Goal: Task Accomplishment & Management: Complete application form

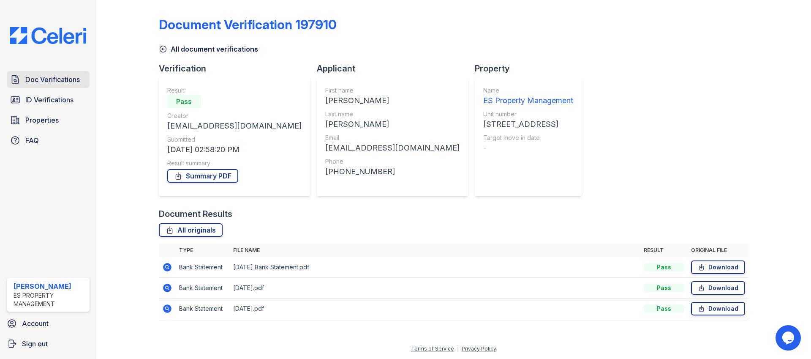
click at [43, 86] on link "Doc Verifications" at bounding box center [48, 79] width 83 height 17
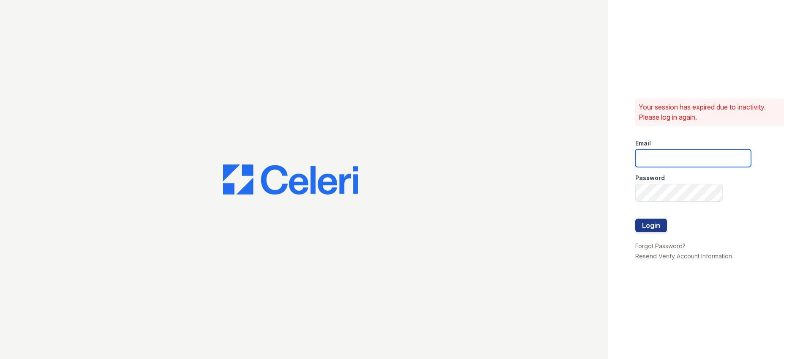
click at [673, 152] on input "email" at bounding box center [693, 158] width 116 height 18
type input "[EMAIL_ADDRESS][DOMAIN_NAME]"
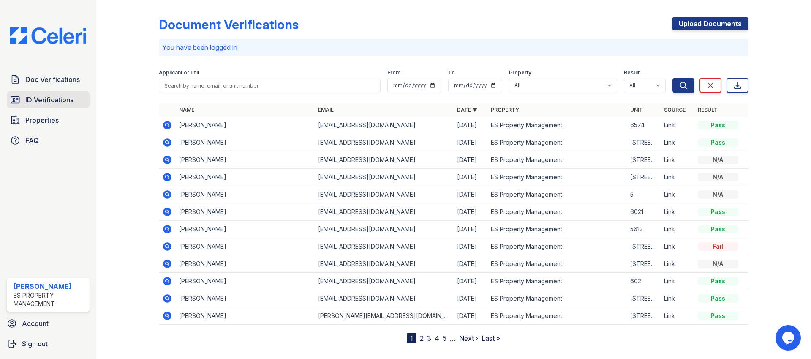
click at [45, 97] on span "ID Verifications" at bounding box center [49, 100] width 48 height 10
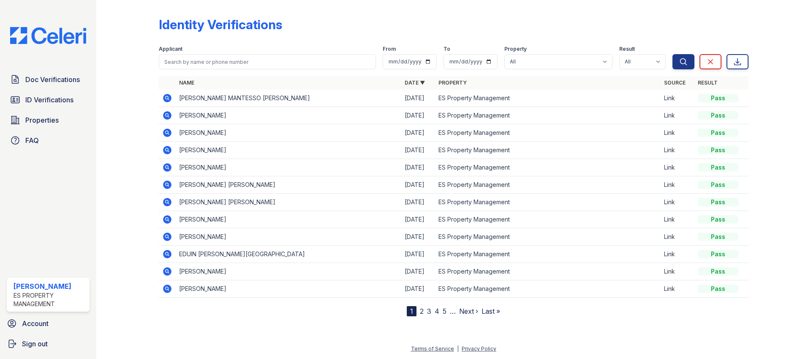
click at [164, 98] on icon at bounding box center [167, 98] width 8 height 8
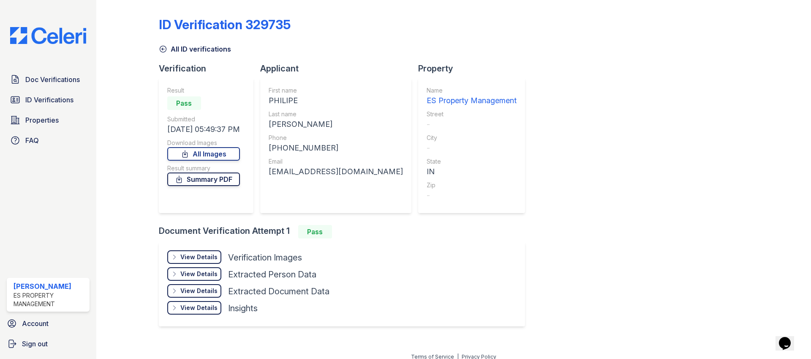
click at [221, 177] on link "Summary PDF" at bounding box center [203, 179] width 73 height 14
click at [55, 79] on span "Doc Verifications" at bounding box center [52, 79] width 55 height 10
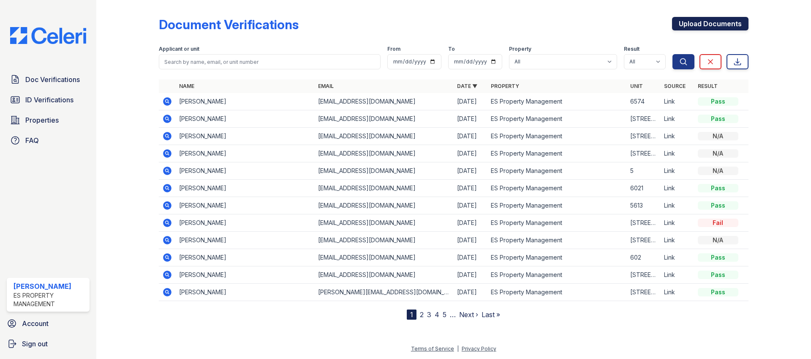
click at [704, 26] on link "Upload Documents" at bounding box center [710, 24] width 76 height 14
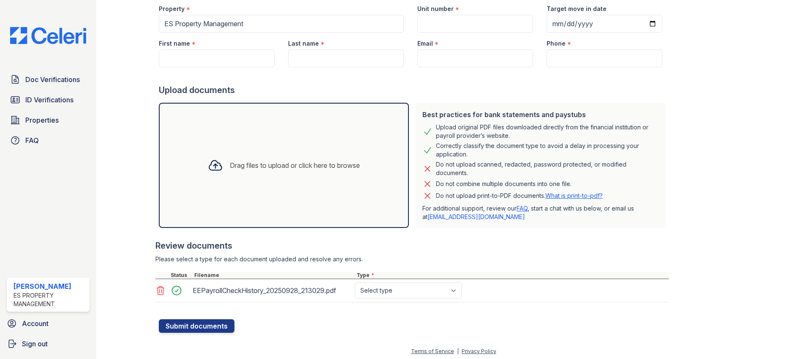
scroll to position [82, 0]
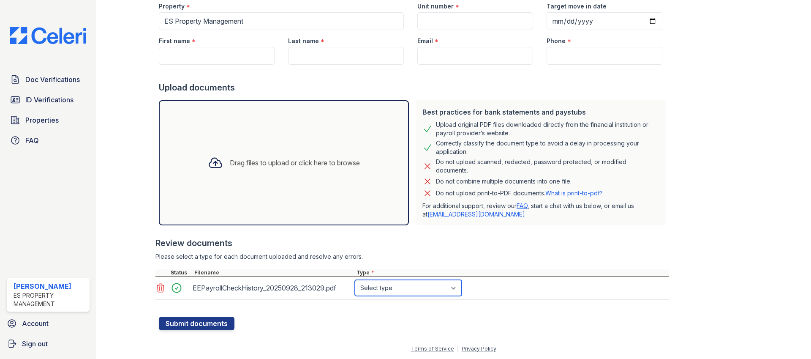
click at [408, 294] on select "Select type Paystub Bank Statement Offer Letter Tax Documents Benefit Award Let…" at bounding box center [408, 288] width 107 height 16
select select "paystub"
click at [355, 280] on select "Select type Paystub Bank Statement Offer Letter Tax Documents Benefit Award Let…" at bounding box center [408, 288] width 107 height 16
click at [280, 73] on div at bounding box center [414, 73] width 510 height 17
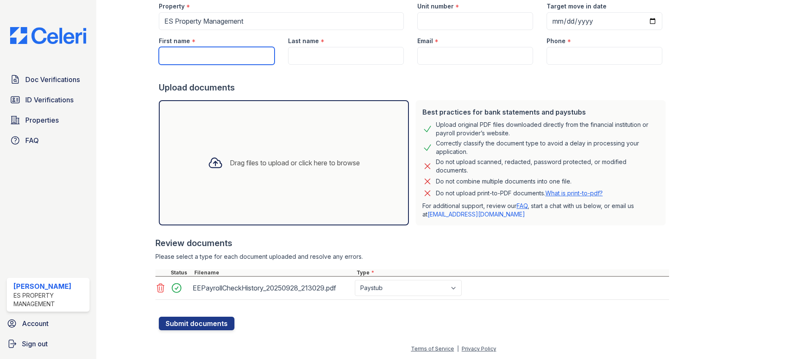
click at [225, 53] on input "First name" at bounding box center [217, 56] width 116 height 18
type input "Philipe"
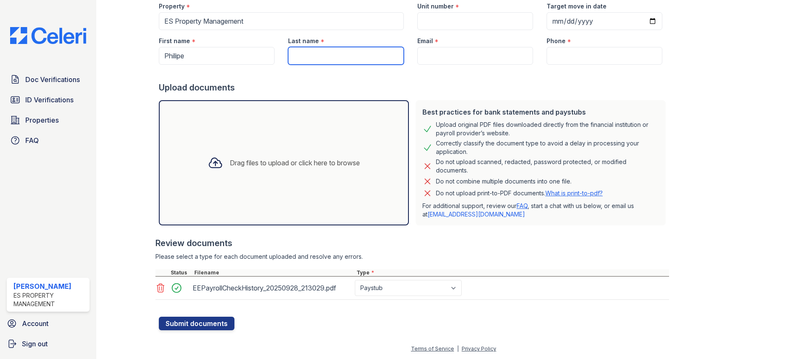
click at [338, 62] on input "Last name" at bounding box center [346, 56] width 116 height 18
type input "Gomes"
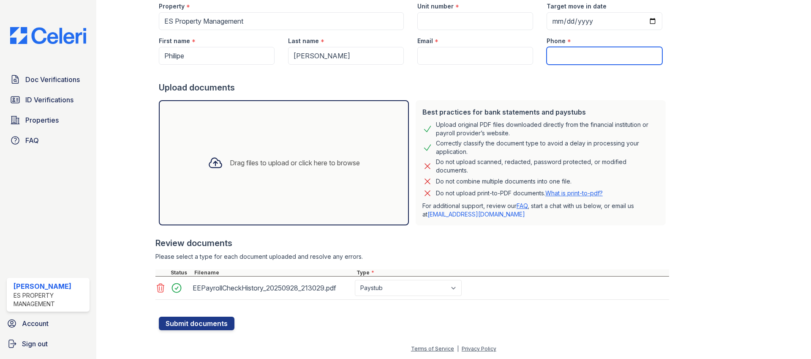
click at [573, 58] on input "Phone" at bounding box center [605, 56] width 116 height 18
paste input "(508) 663-8367"
click at [547, 55] on input "(508) 663-8367" at bounding box center [605, 56] width 116 height 18
type input "(508) 663-8367"
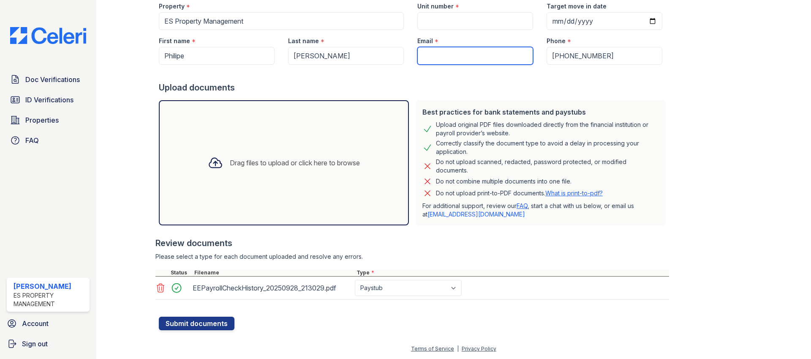
click at [474, 58] on input "Email" at bounding box center [475, 56] width 116 height 18
paste input "philipedct25@gmail.com"
type input "philipedct25@gmail.com"
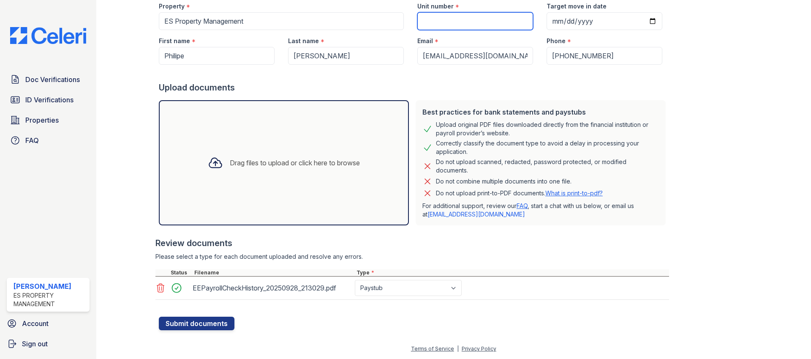
click at [452, 22] on input "Unit number" at bounding box center [475, 21] width 116 height 18
type input "4936 Troy ave"
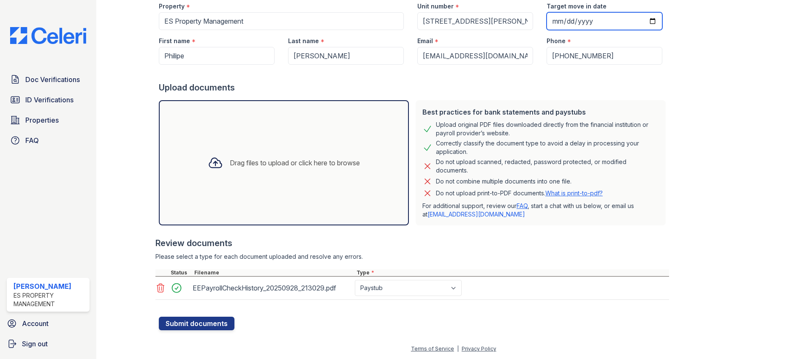
click at [570, 27] on input "Target move in date" at bounding box center [605, 21] width 116 height 18
click at [641, 22] on input "Target move in date" at bounding box center [605, 21] width 116 height 18
type input "2025-10-01"
click at [205, 321] on button "Submit documents" at bounding box center [197, 323] width 76 height 14
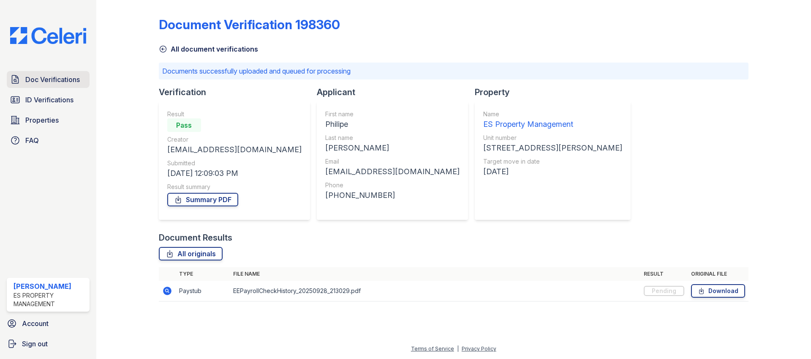
click at [46, 76] on span "Doc Verifications" at bounding box center [52, 79] width 55 height 10
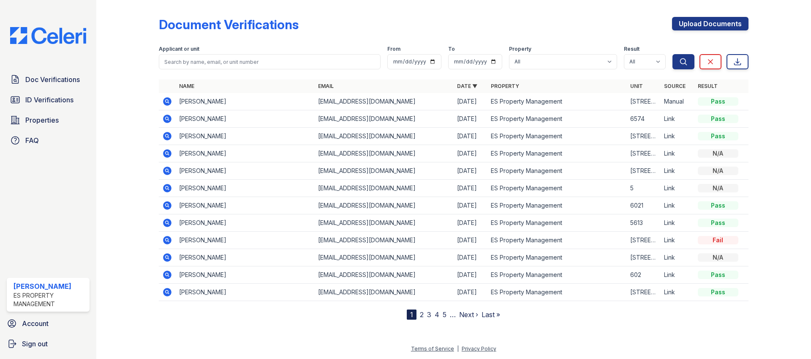
click at [169, 102] on icon at bounding box center [167, 101] width 10 height 10
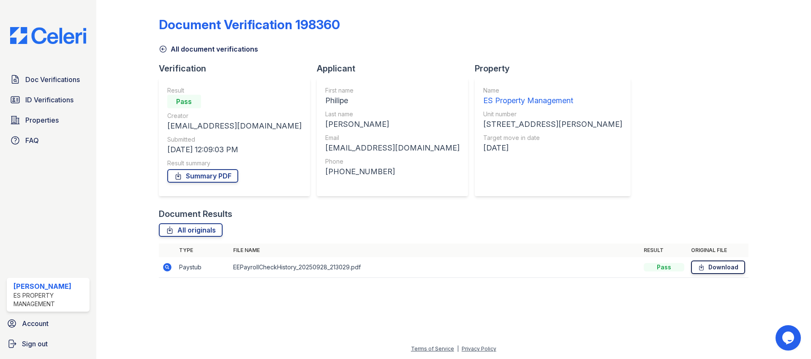
click at [716, 265] on link "Download" at bounding box center [718, 267] width 54 height 14
click at [223, 177] on link "Summary PDF" at bounding box center [202, 176] width 71 height 14
